Goal: Task Accomplishment & Management: Manage account settings

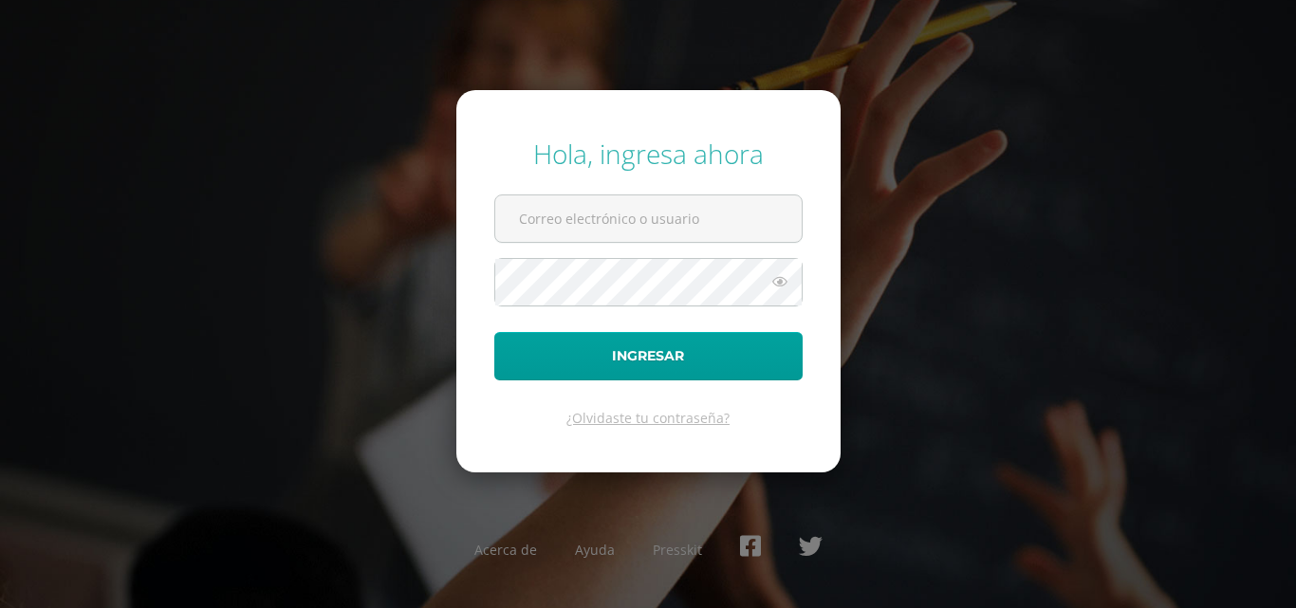
type input "[EMAIL_ADDRESS][DOMAIN_NAME]"
click at [973, 90] on div "Hola, ingresa ahora [EMAIL_ADDRESS][DOMAIN_NAME] Ingresar ¿Olvidaste tu contras…" at bounding box center [648, 304] width 1312 height 608
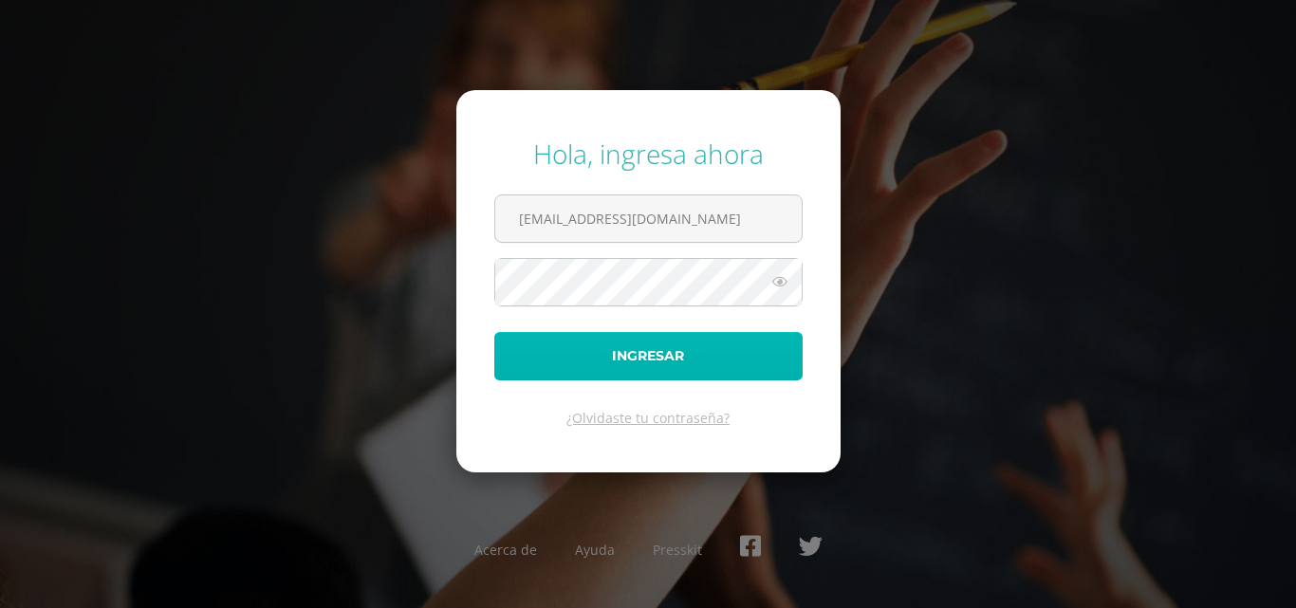
click at [619, 368] on button "Ingresar" at bounding box center [648, 356] width 308 height 48
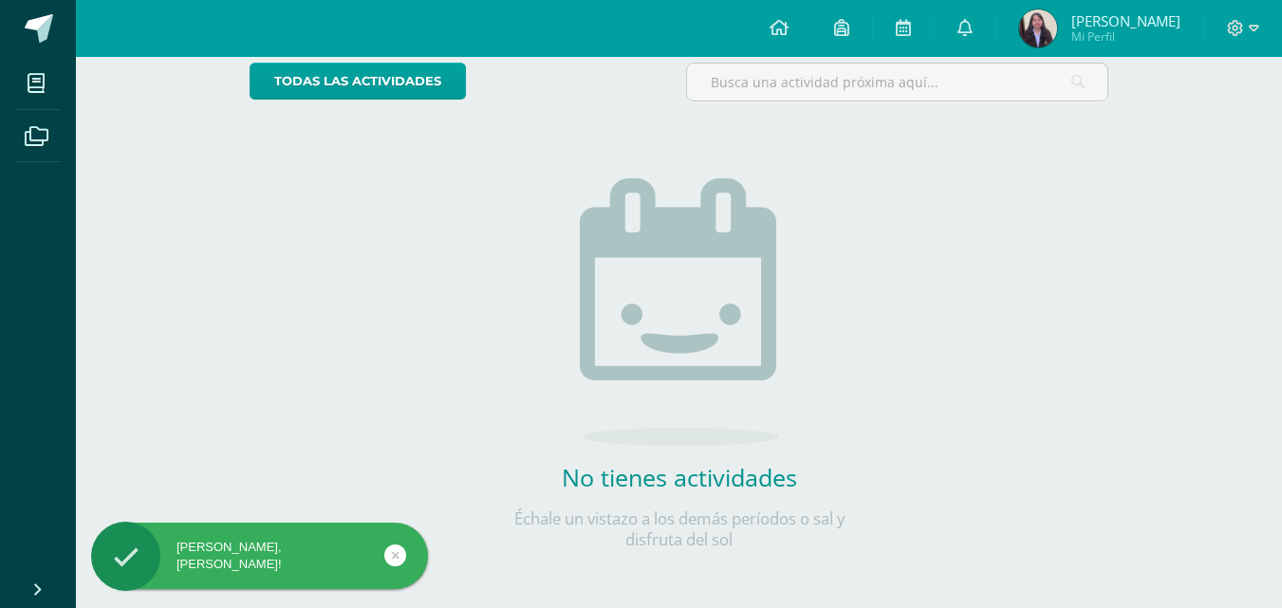
scroll to position [165, 0]
click at [966, 33] on link at bounding box center [965, 28] width 61 height 57
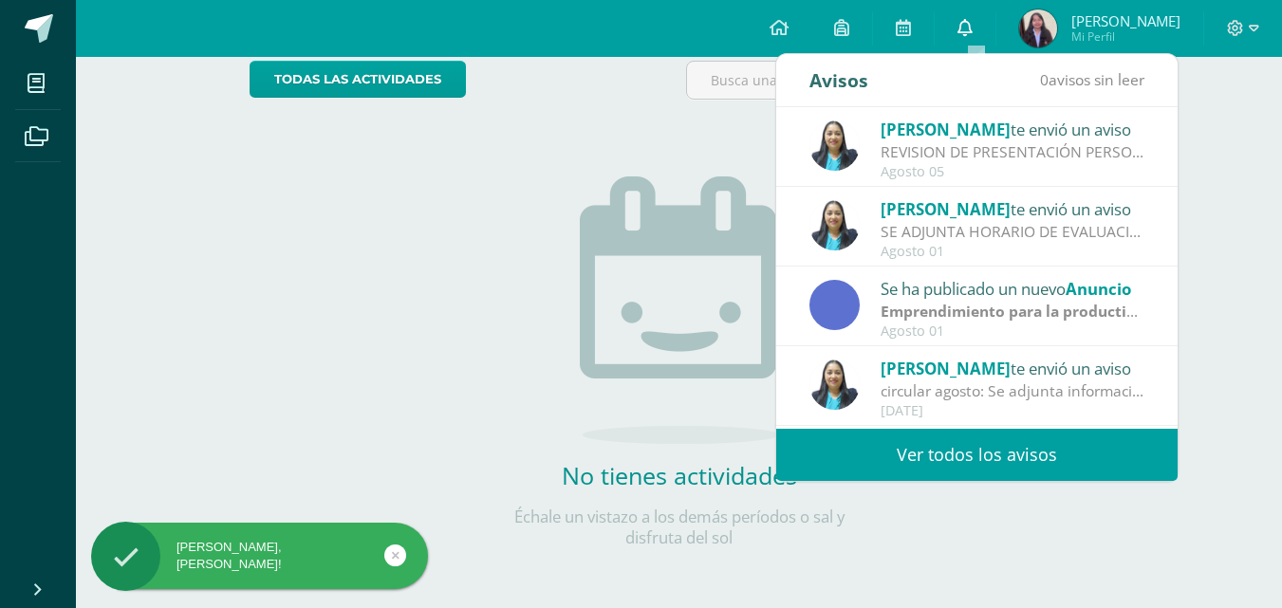
click at [966, 32] on link at bounding box center [965, 28] width 61 height 57
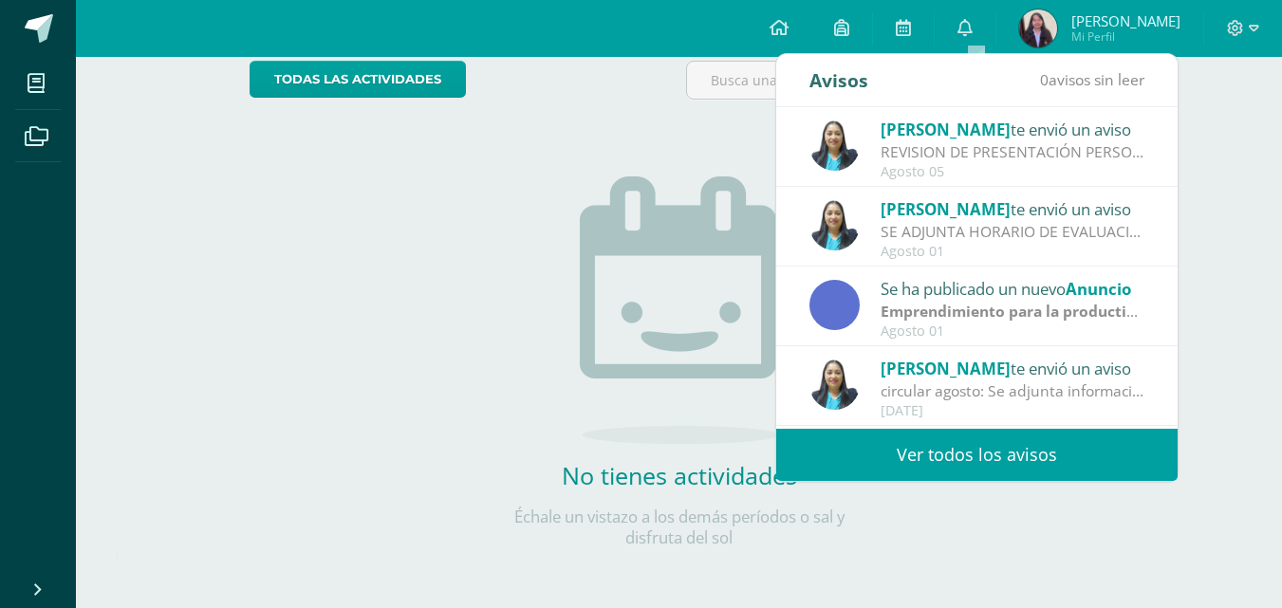
click at [962, 142] on div "REVISION DE PRESENTACIÓN PERSONAL: Saludos Cordiales Les recordamos que estamos…" at bounding box center [1013, 152] width 264 height 22
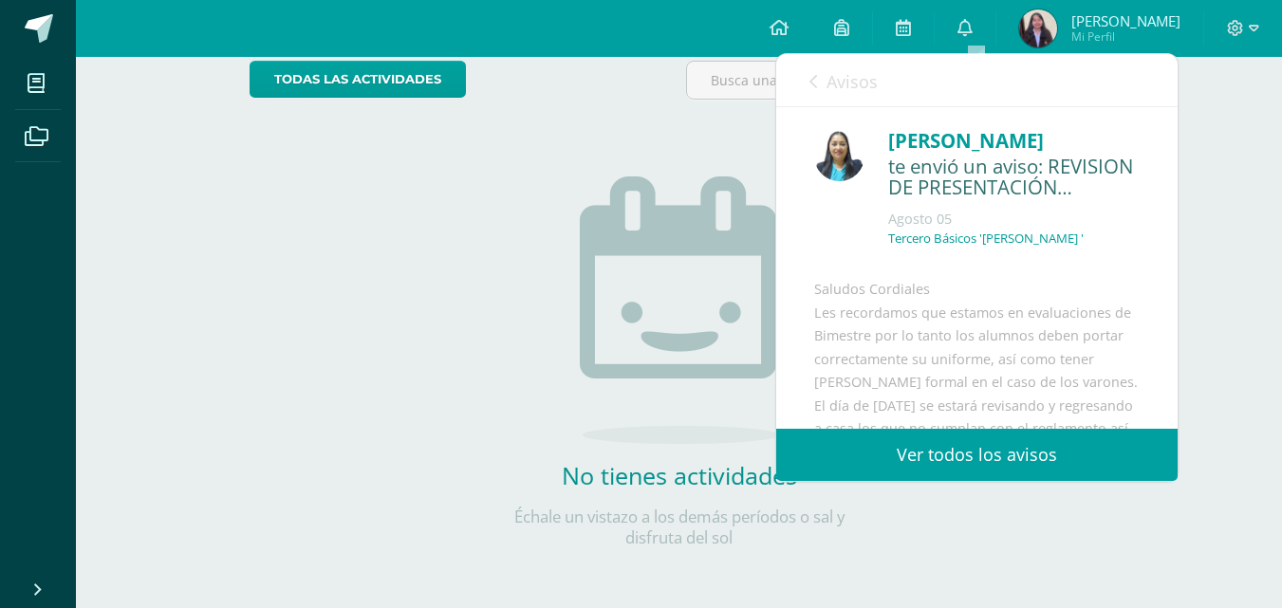
click at [834, 83] on link "Avisos" at bounding box center [844, 81] width 68 height 54
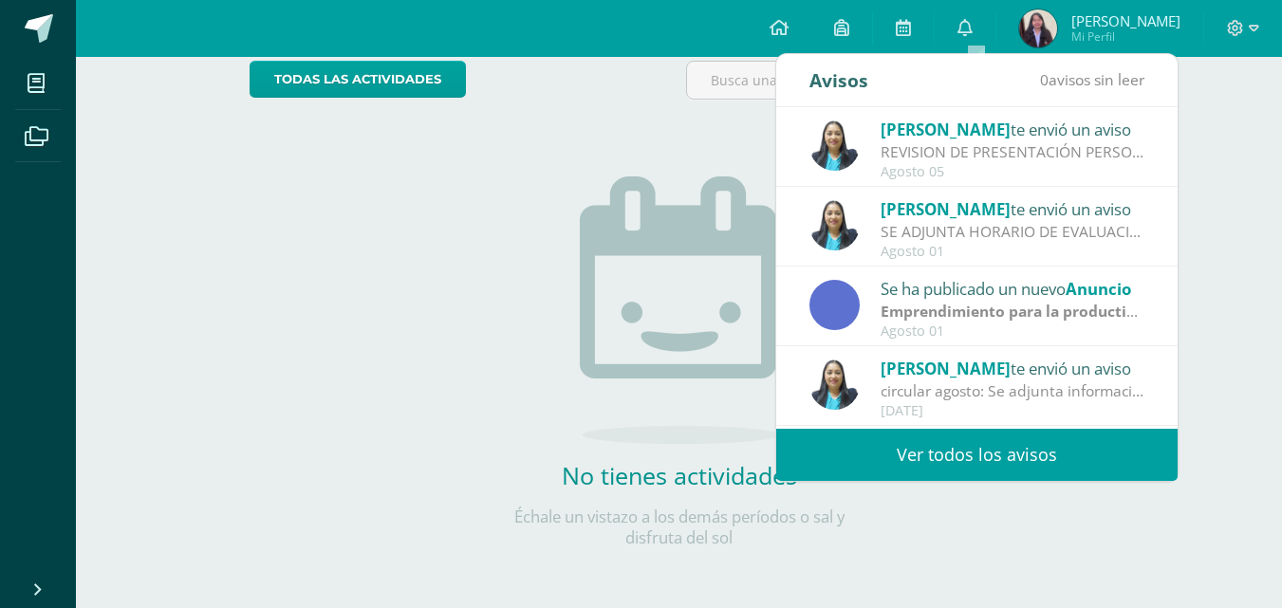
click at [179, 488] on div "Actividades recientes y próximas Tablero Pendientes de entrega Entregadas todas…" at bounding box center [679, 250] width 1206 height 717
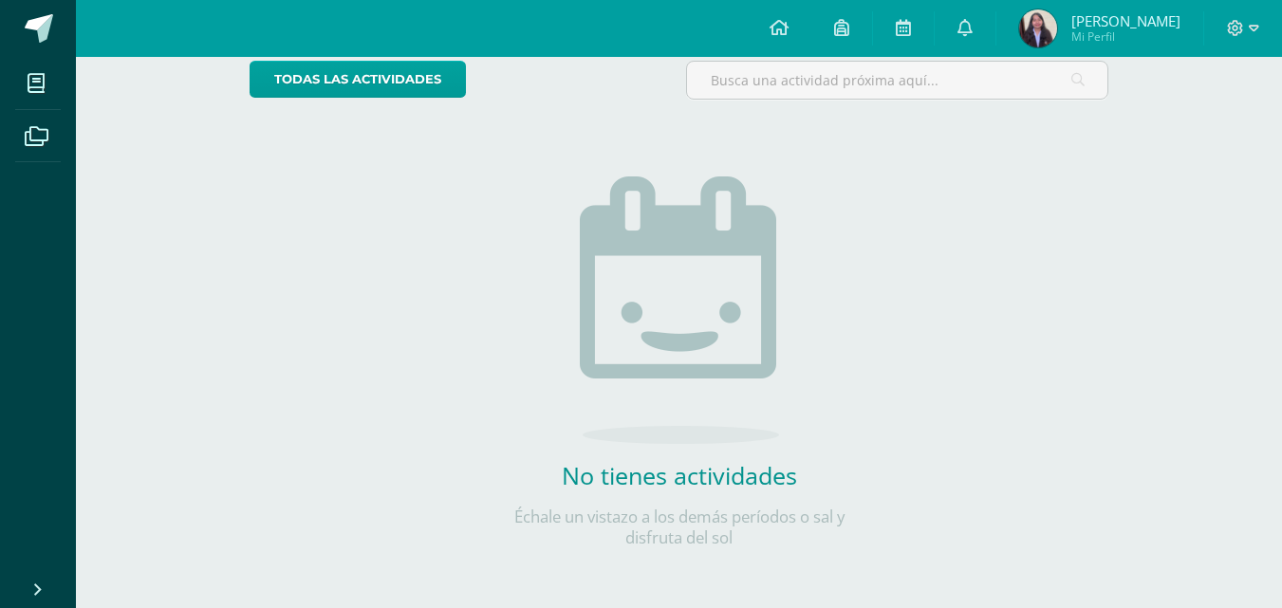
click at [1083, 233] on div "todas las Actividades No tienes actividades Échale un vistazo a los demás perío…" at bounding box center [679, 316] width 935 height 587
click at [148, 152] on div "Actividades recientes y próximas Tablero Pendientes de entrega Entregadas todas…" at bounding box center [679, 250] width 1206 height 717
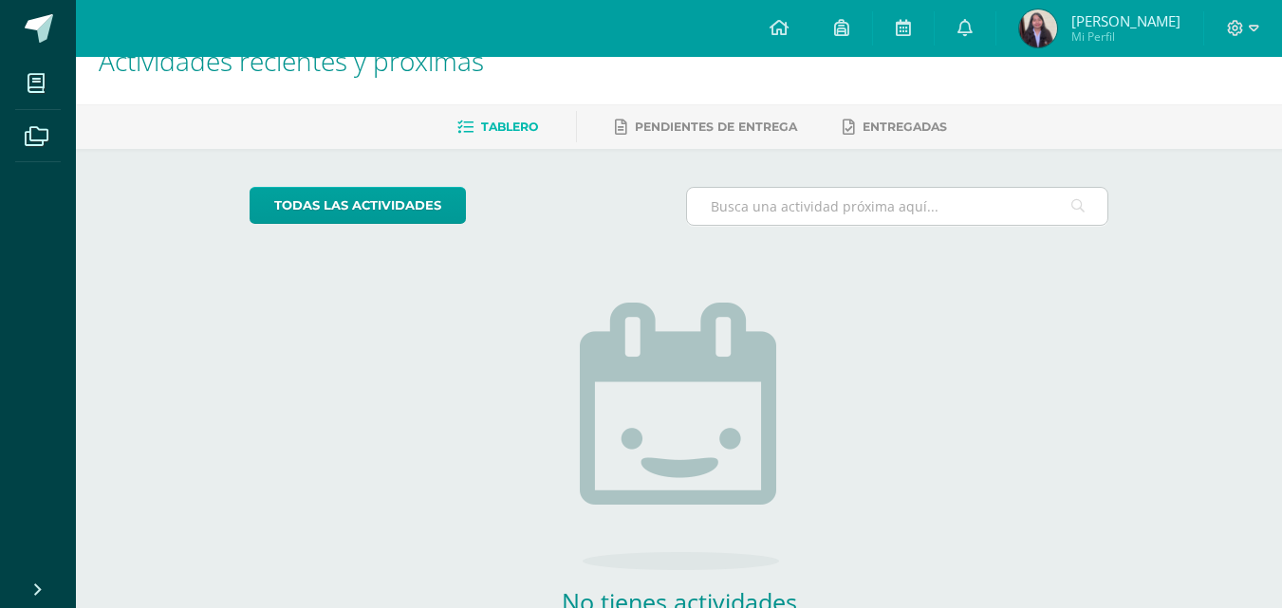
scroll to position [0, 0]
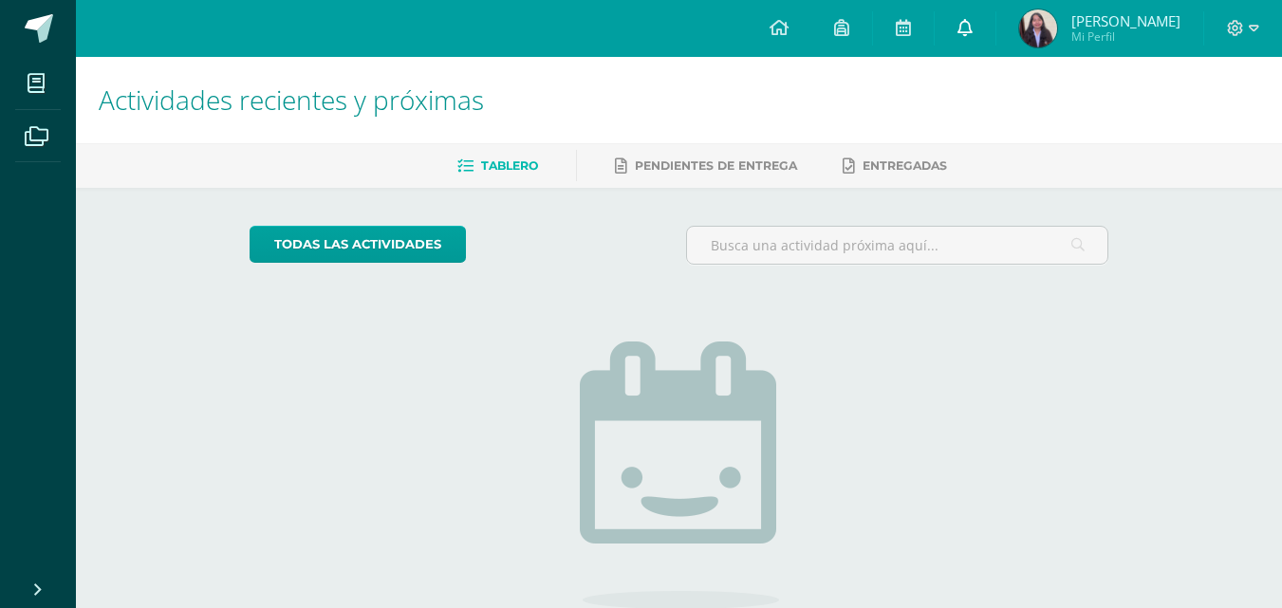
click at [973, 21] on icon at bounding box center [965, 27] width 15 height 17
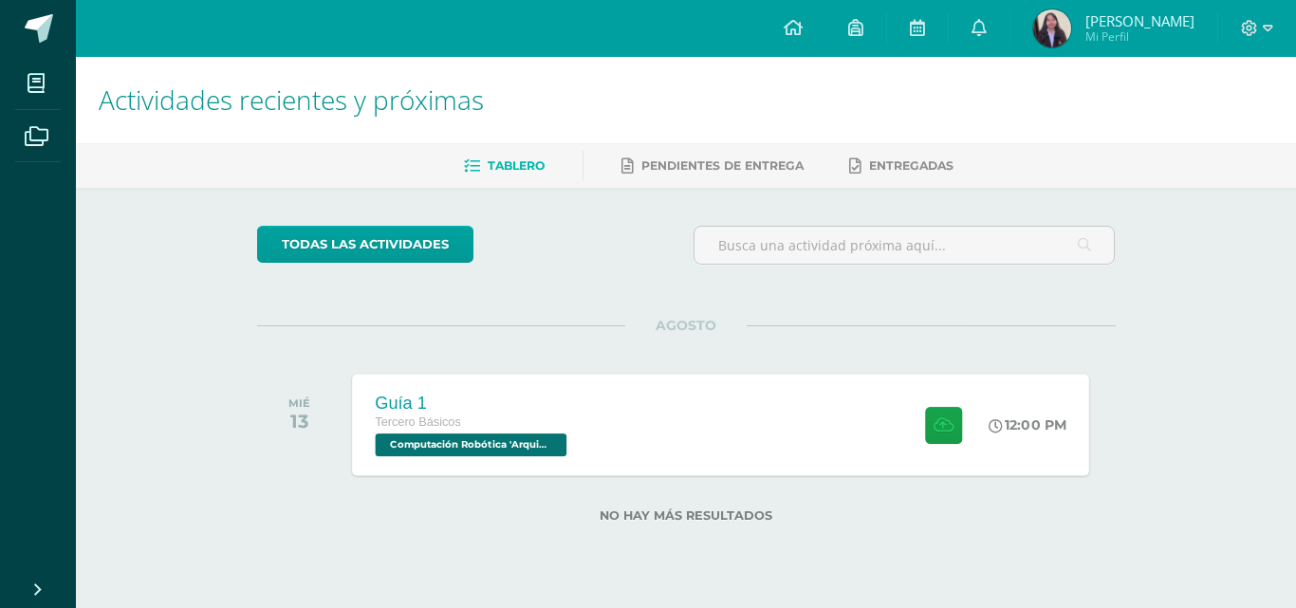
click at [473, 465] on div "Guía 1 Tercero Básicos Computación Robótica '[PERSON_NAME]'" at bounding box center [473, 425] width 242 height 102
click at [582, 433] on div "Guía 1 Tercero Básicos Computación Robótica '[PERSON_NAME]'" at bounding box center [473, 425] width 242 height 102
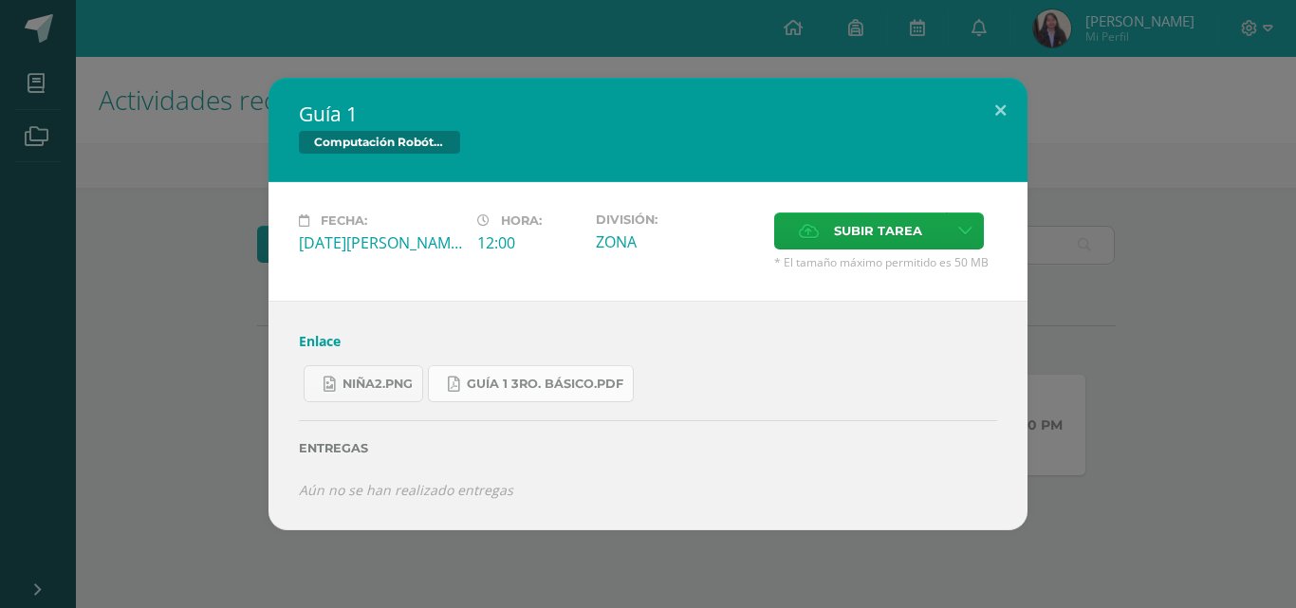
click at [567, 380] on span "Guía 1 3ro. Básico.pdf" at bounding box center [545, 384] width 157 height 15
click at [397, 374] on link "niña2.png" at bounding box center [364, 383] width 120 height 37
